Goal: Information Seeking & Learning: Understand process/instructions

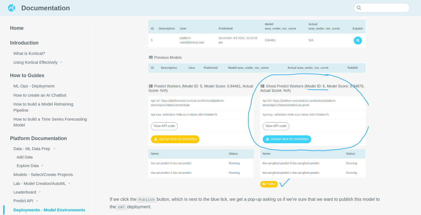
scroll to position [1305, 0]
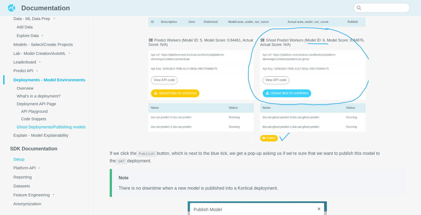
scroll to position [1330, 0]
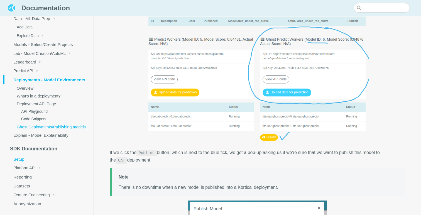
click at [25, 158] on link "Setup" at bounding box center [48, 158] width 90 height 9
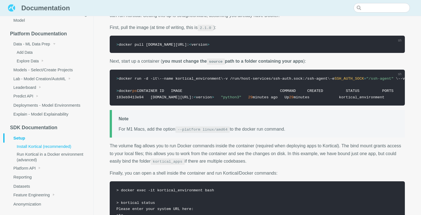
scroll to position [631, 0]
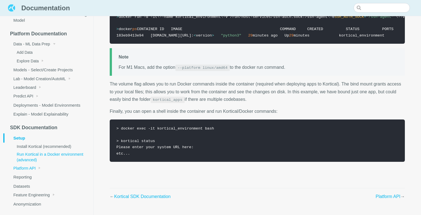
click at [36, 168] on link "Platform API" at bounding box center [48, 168] width 90 height 9
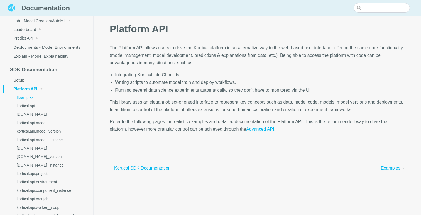
scroll to position [157, 0]
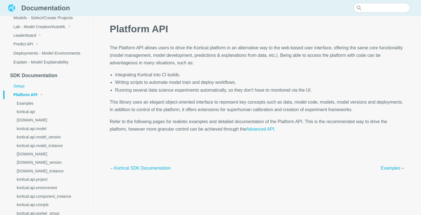
click at [23, 83] on link "Setup" at bounding box center [48, 85] width 90 height 9
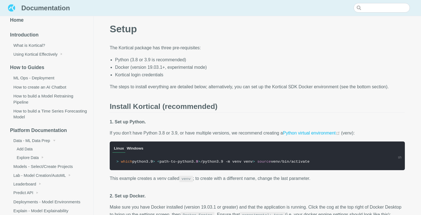
scroll to position [8, 0]
